Goal: Book appointment/travel/reservation

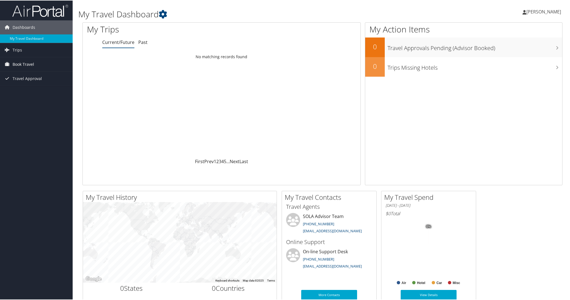
click at [16, 65] on span "Book Travel" at bounding box center [24, 64] width 22 height 14
click at [161, 87] on div "Loading... No matching records found" at bounding box center [222, 104] width 278 height 106
click at [141, 42] on link "Past" at bounding box center [142, 42] width 9 height 6
click at [124, 42] on link "Current/Future" at bounding box center [118, 42] width 32 height 6
click at [22, 92] on link "Book/Manage Online Trips" at bounding box center [36, 91] width 73 height 8
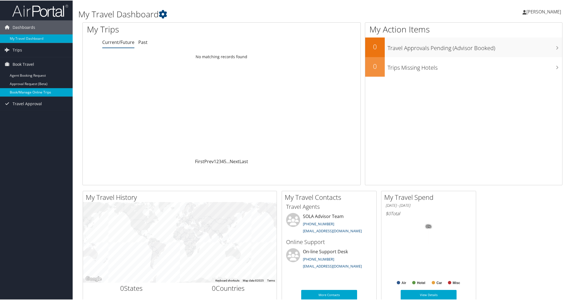
click at [34, 91] on link "Book/Manage Online Trips" at bounding box center [36, 91] width 73 height 8
click at [20, 91] on link "Book/Manage Online Trips" at bounding box center [36, 91] width 73 height 8
